Goal: Find specific page/section: Find specific page/section

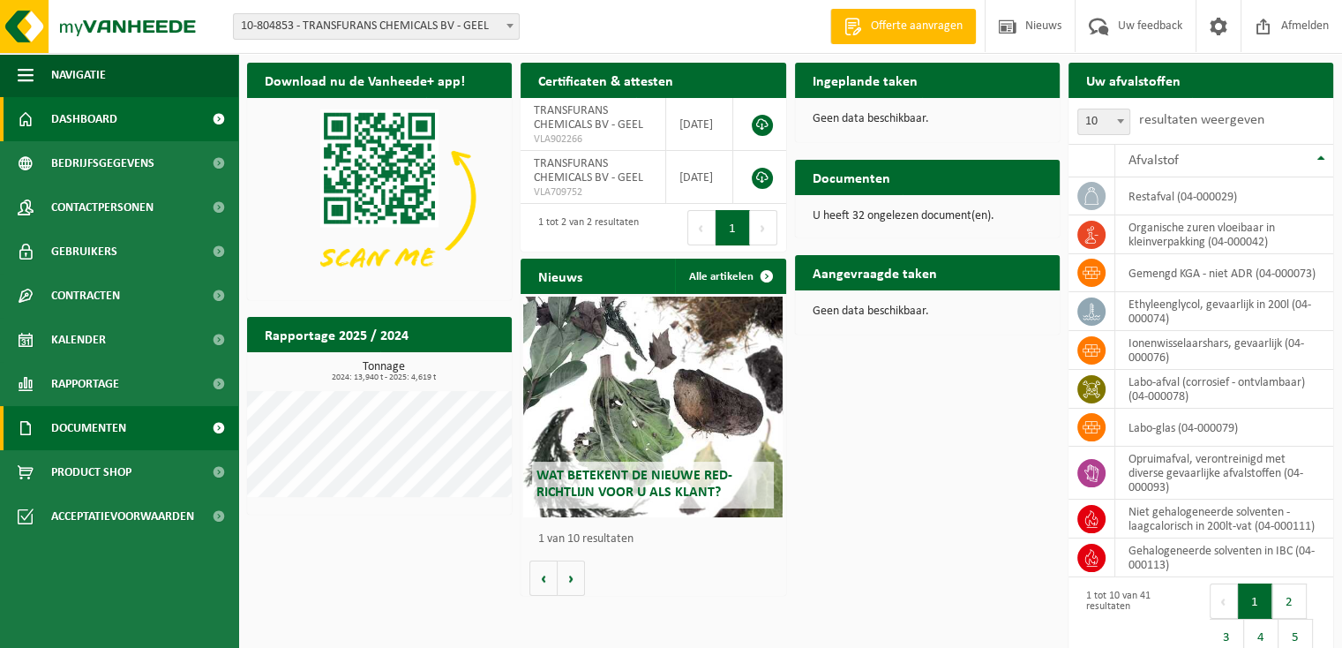
click at [107, 418] on span "Documenten" at bounding box center [88, 428] width 75 height 44
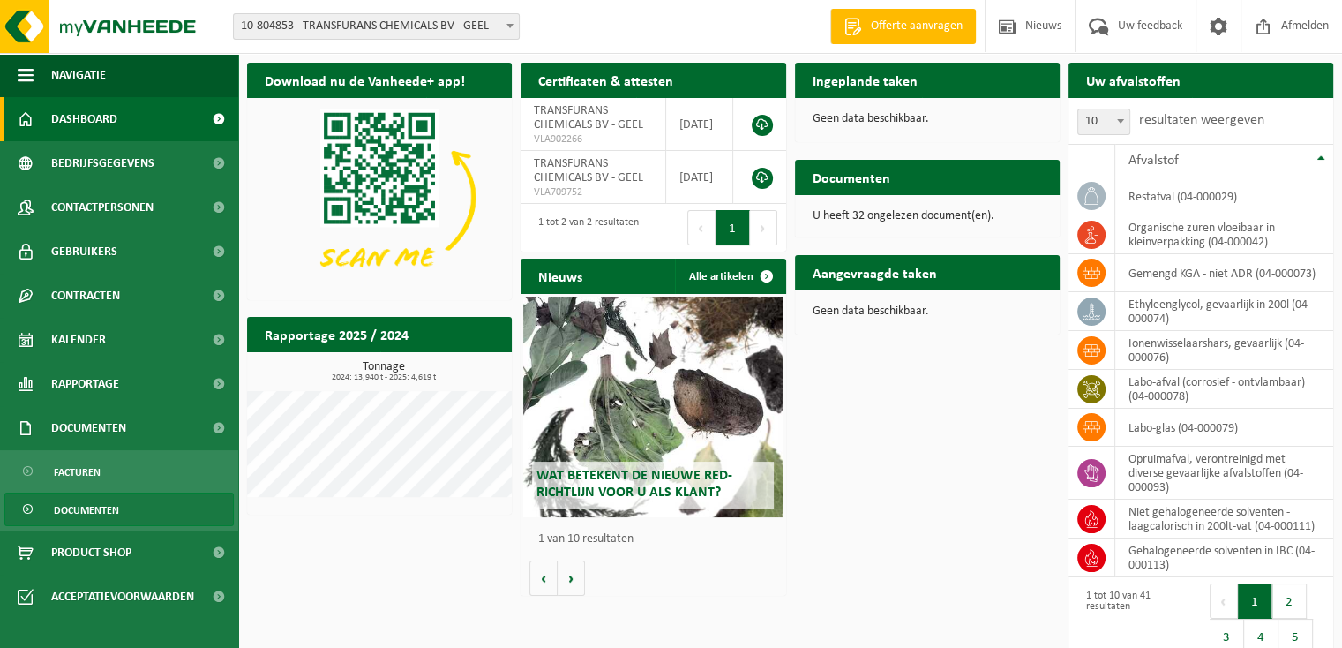
click at [97, 511] on span "Documenten" at bounding box center [86, 510] width 65 height 34
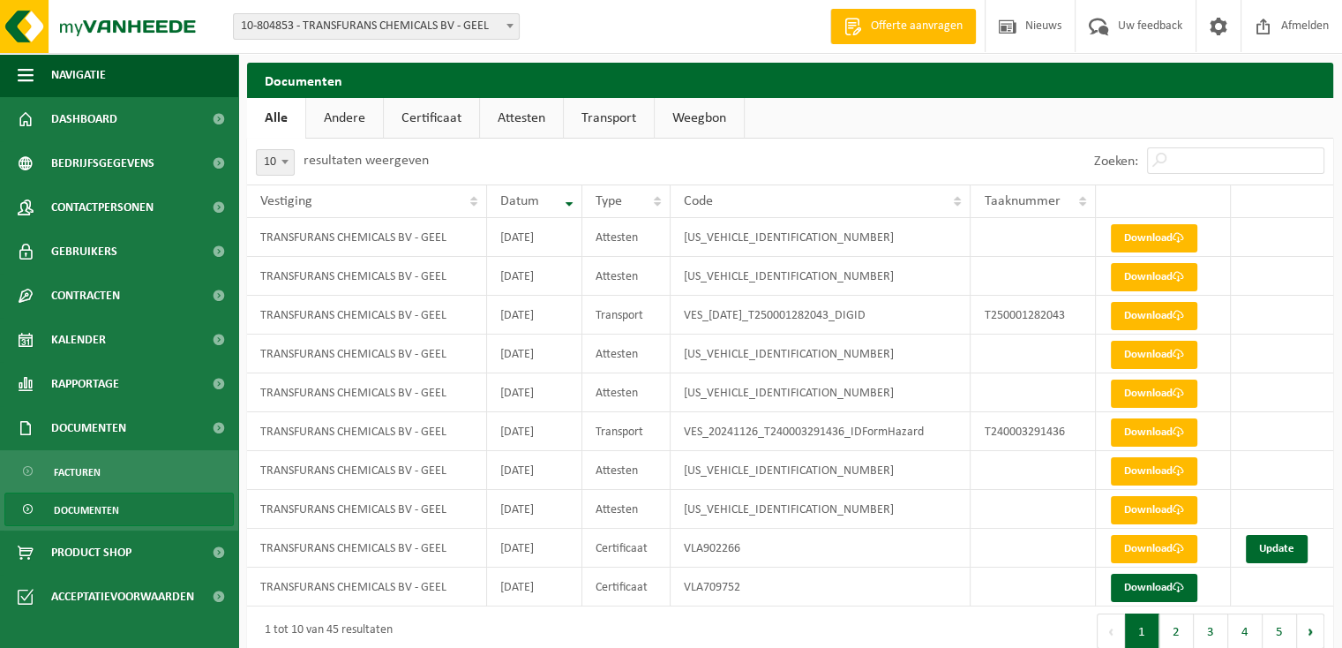
click at [609, 121] on link "Transport" at bounding box center [609, 118] width 90 height 41
